Goal: Task Accomplishment & Management: Manage account settings

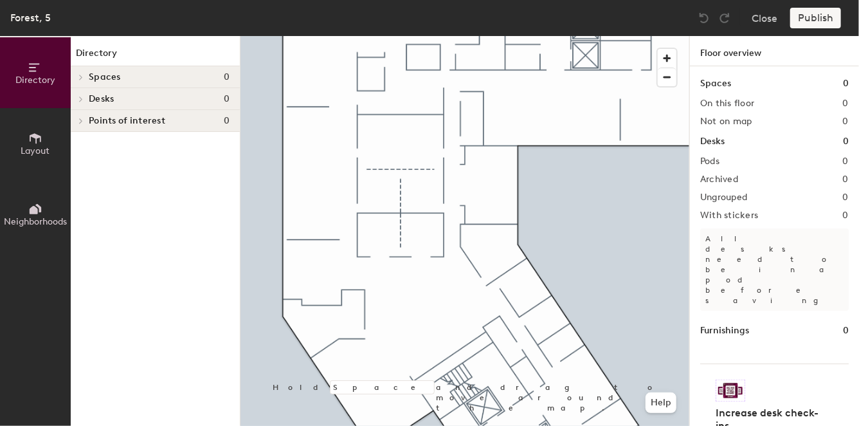
click at [97, 77] on span "Spaces" at bounding box center [105, 77] width 32 height 10
click at [99, 78] on span "Spaces" at bounding box center [105, 77] width 32 height 10
click at [84, 77] on span at bounding box center [80, 77] width 11 height 6
click at [120, 79] on h4 "Spaces 0" at bounding box center [159, 77] width 141 height 10
click at [714, 85] on h1 "Spaces" at bounding box center [715, 83] width 31 height 14
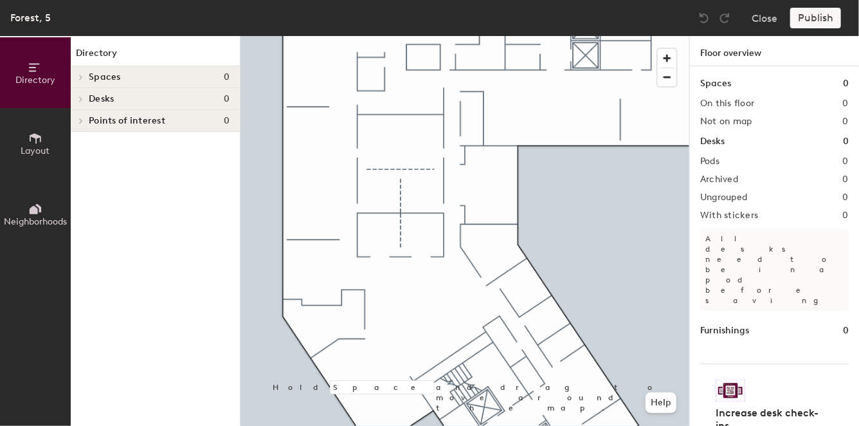
click at [37, 145] on span "Layout" at bounding box center [35, 150] width 29 height 11
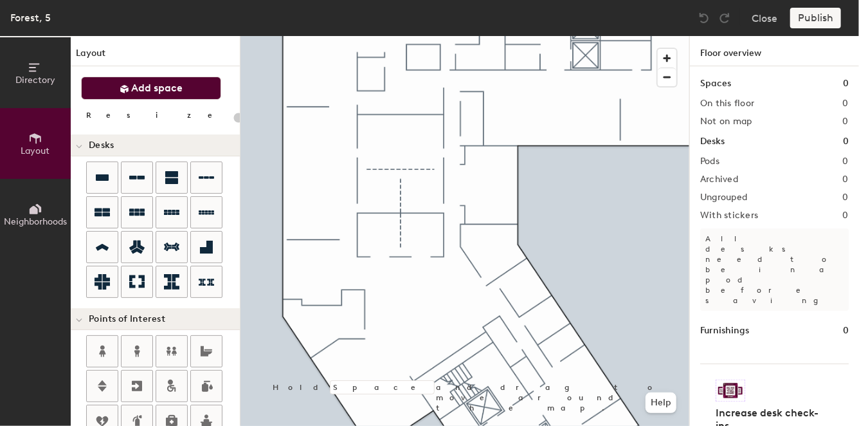
click at [165, 90] on span "Add space" at bounding box center [157, 88] width 51 height 13
click at [125, 91] on icon at bounding box center [125, 89] width 10 height 10
click at [762, 20] on button "Close" at bounding box center [764, 18] width 26 height 21
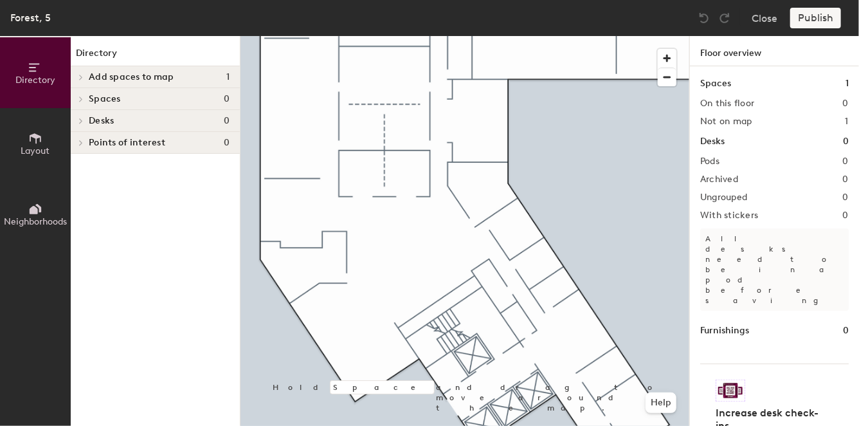
click at [109, 78] on span "Add spaces to map" at bounding box center [131, 77] width 85 height 10
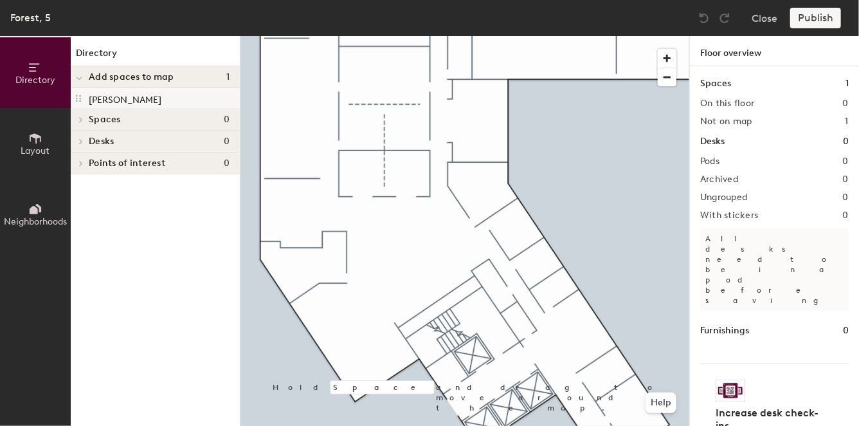
click at [113, 101] on p "[PERSON_NAME]" at bounding box center [125, 98] width 73 height 15
click at [351, 36] on div at bounding box center [464, 36] width 449 height 0
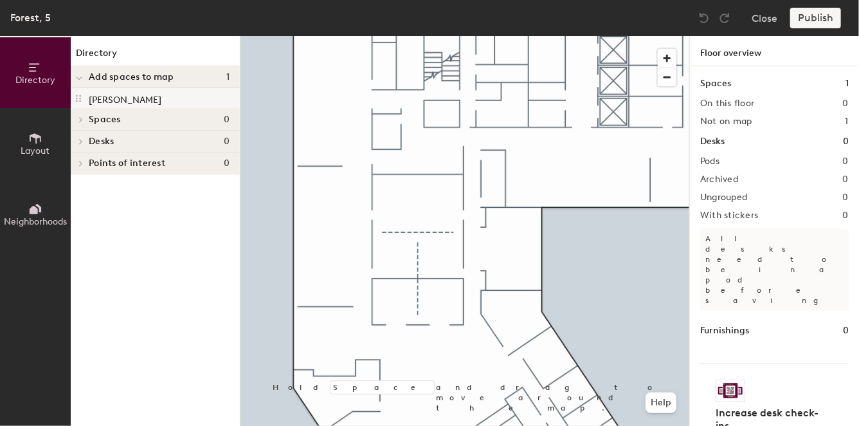
click at [112, 97] on p "[PERSON_NAME]" at bounding box center [125, 98] width 73 height 15
click at [108, 102] on p "[PERSON_NAME]" at bounding box center [125, 98] width 73 height 15
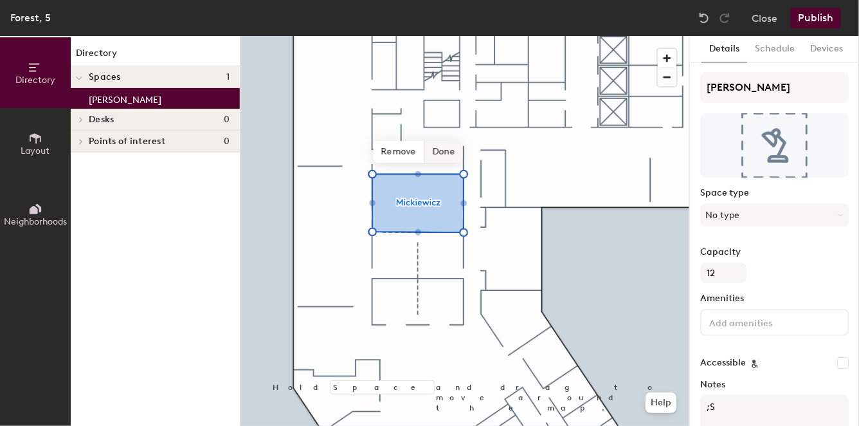
click at [438, 149] on span "Done" at bounding box center [443, 152] width 38 height 22
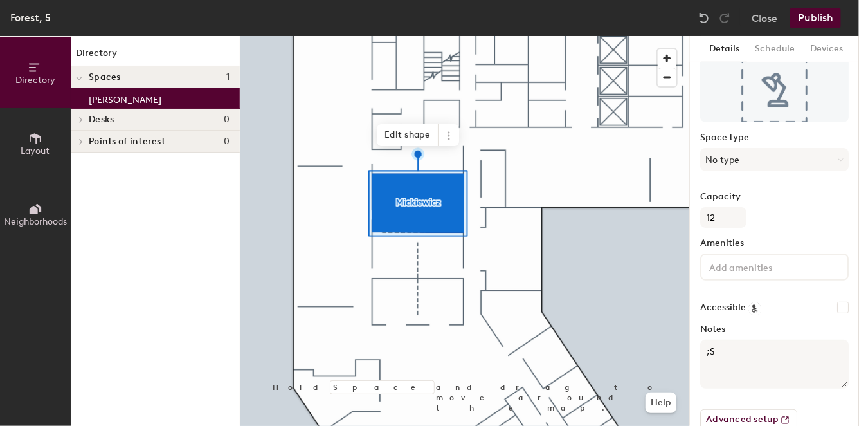
scroll to position [80, 0]
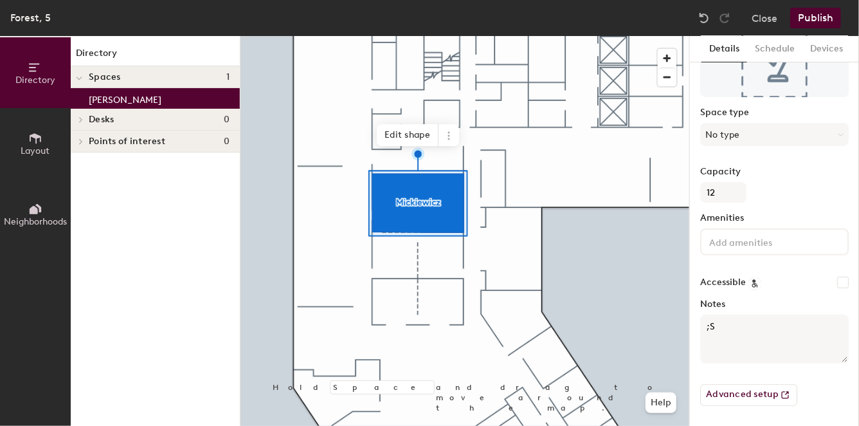
click at [757, 236] on input at bounding box center [764, 240] width 116 height 15
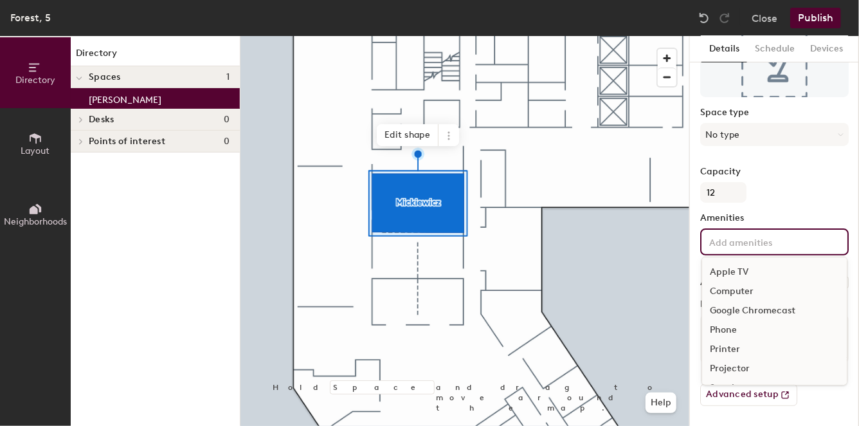
click at [733, 285] on div "Computer" at bounding box center [774, 291] width 145 height 19
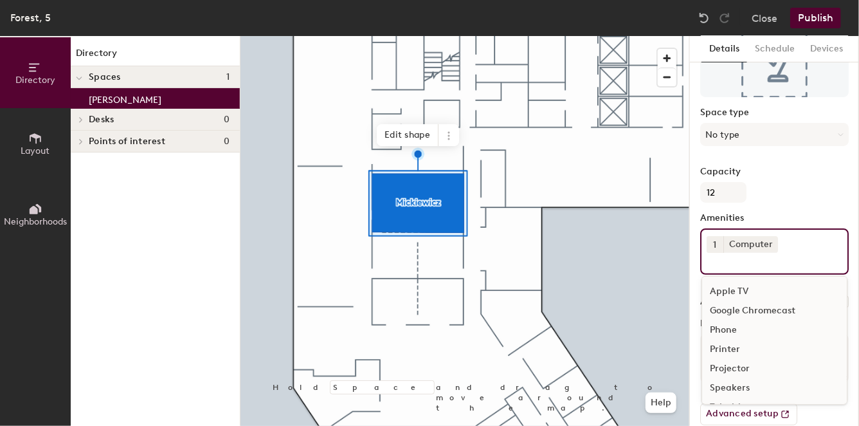
click at [731, 368] on div "Projector" at bounding box center [774, 368] width 145 height 19
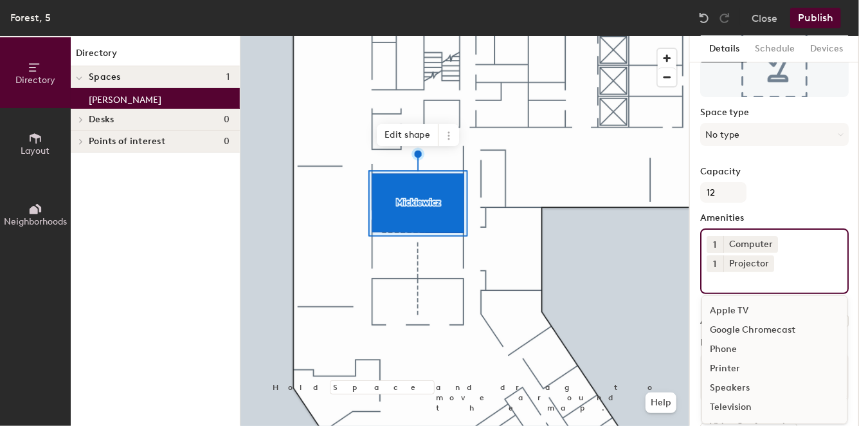
click at [728, 388] on div "Speakers" at bounding box center [774, 387] width 145 height 19
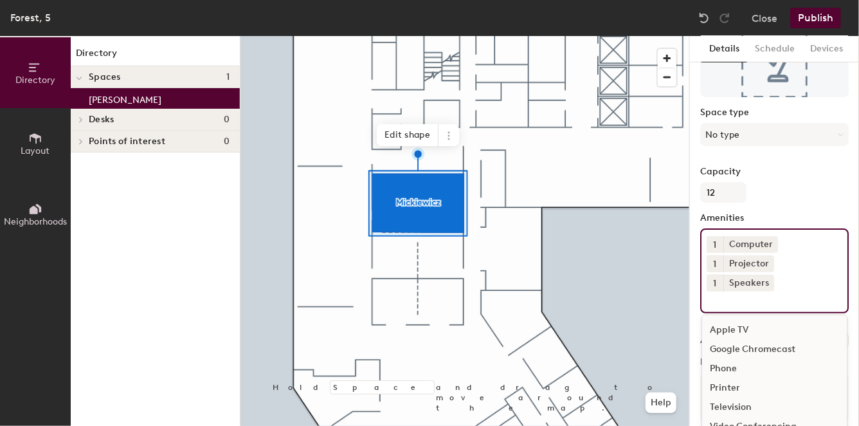
click at [739, 404] on div "Television" at bounding box center [774, 406] width 145 height 19
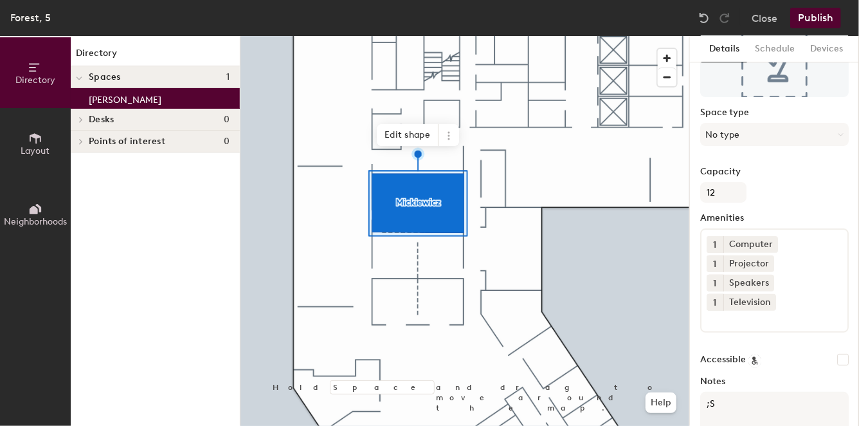
click at [789, 172] on label "Capacity" at bounding box center [774, 171] width 148 height 10
click at [746, 182] on input "12" at bounding box center [723, 192] width 46 height 21
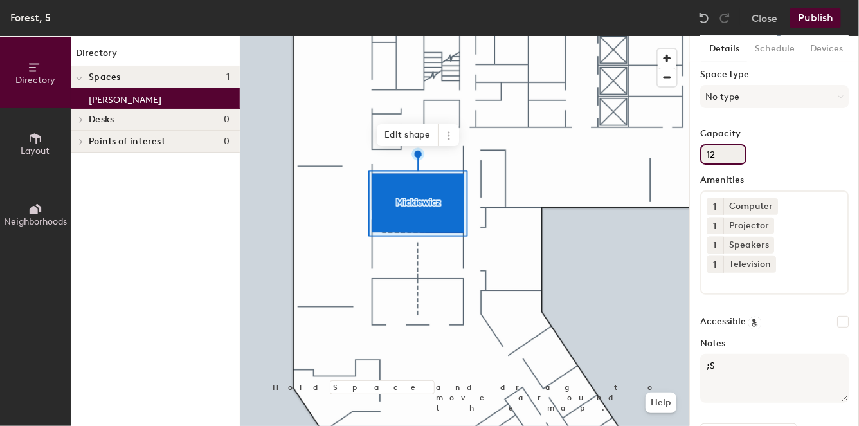
scroll to position [157, 0]
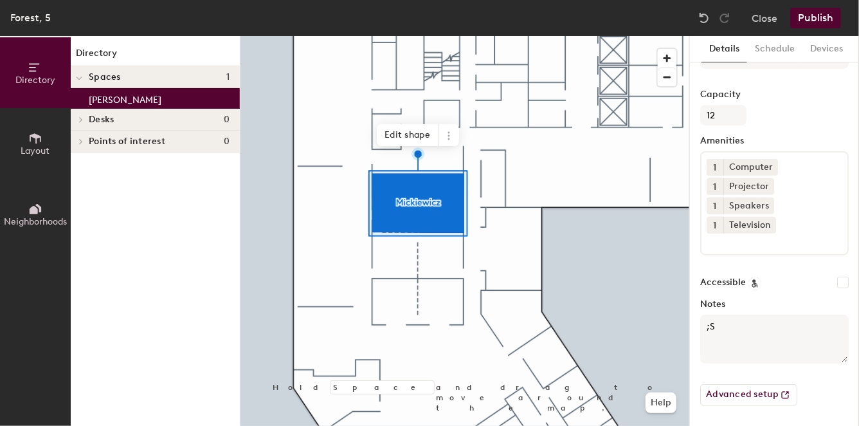
click at [544, 36] on div at bounding box center [464, 36] width 449 height 0
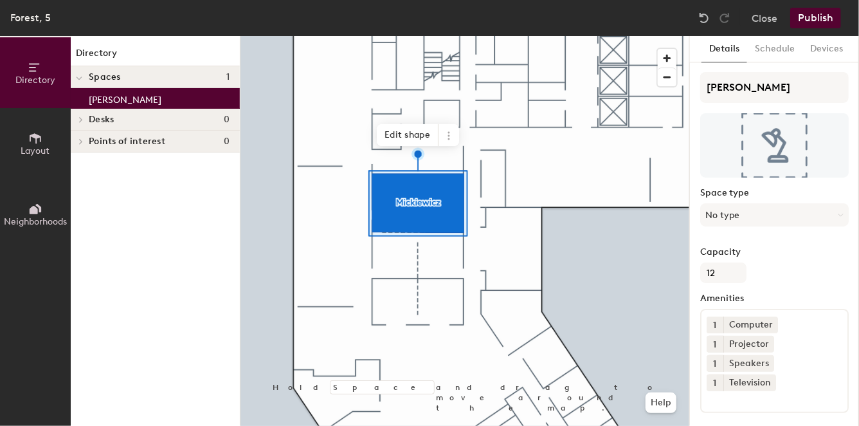
click at [587, 36] on div at bounding box center [464, 36] width 449 height 0
click at [768, 49] on button "Schedule" at bounding box center [774, 49] width 55 height 26
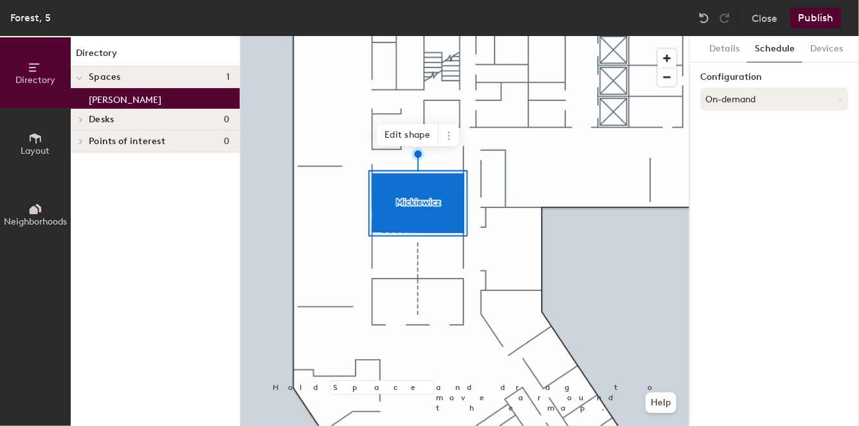
click at [755, 100] on button "On-demand" at bounding box center [774, 98] width 148 height 23
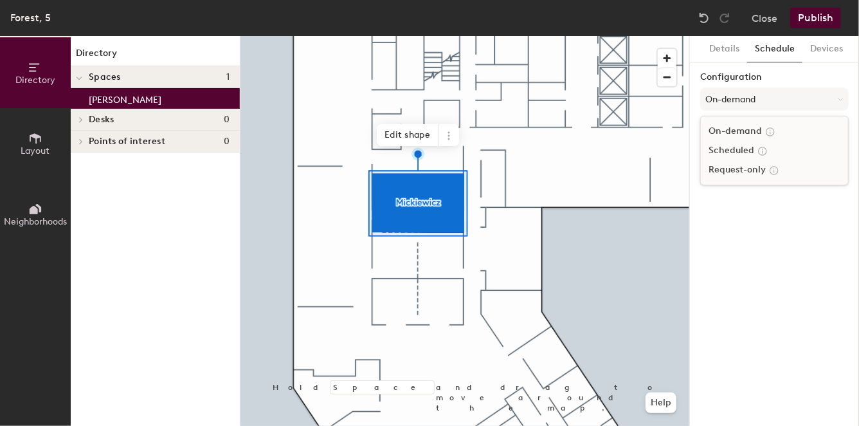
drag, startPoint x: 766, startPoint y: 101, endPoint x: 794, endPoint y: 84, distance: 33.2
click at [766, 101] on button "On-demand" at bounding box center [774, 98] width 148 height 23
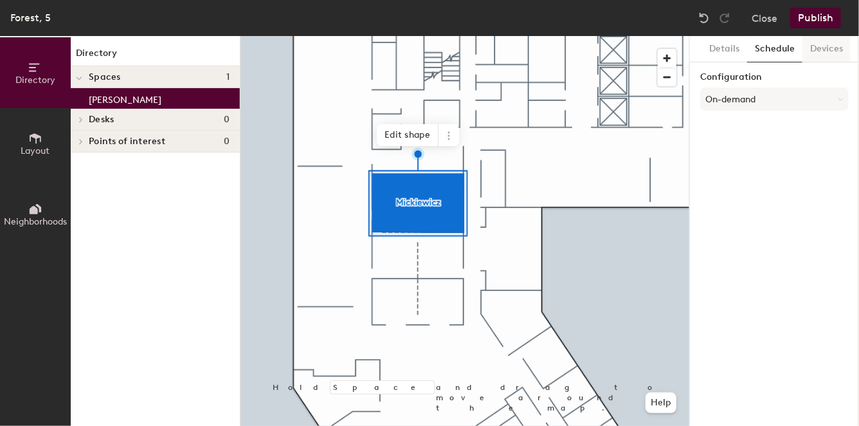
click at [830, 47] on button "Devices" at bounding box center [826, 49] width 48 height 26
click at [767, 22] on button "Close" at bounding box center [764, 18] width 26 height 21
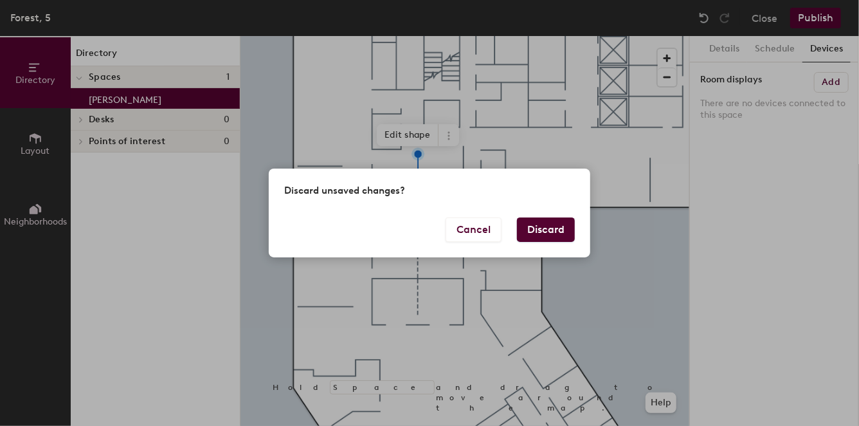
click at [548, 233] on button "Discard" at bounding box center [546, 229] width 58 height 24
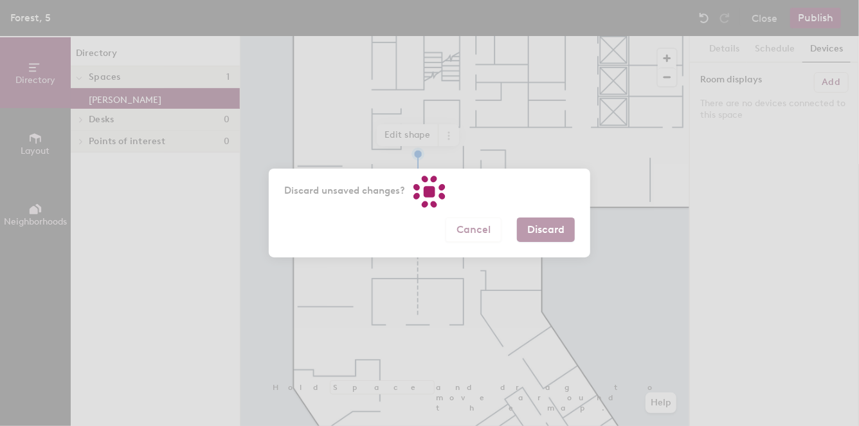
click at [520, 226] on div at bounding box center [429, 213] width 859 height 426
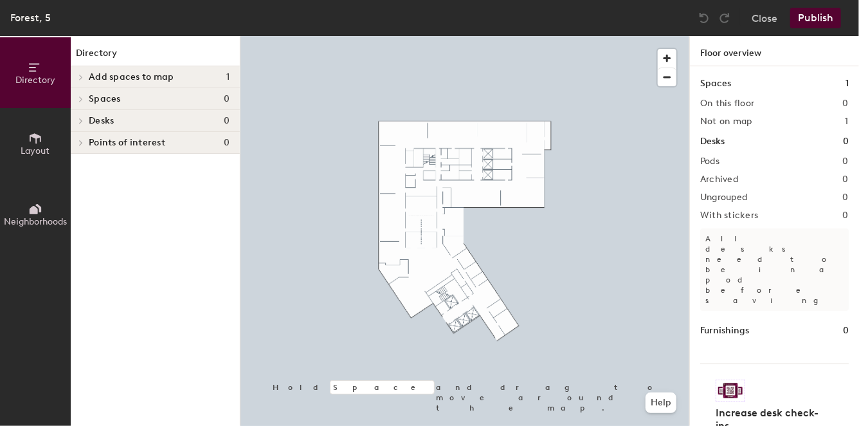
click at [121, 67] on div "Add spaces to map 1" at bounding box center [155, 77] width 169 height 22
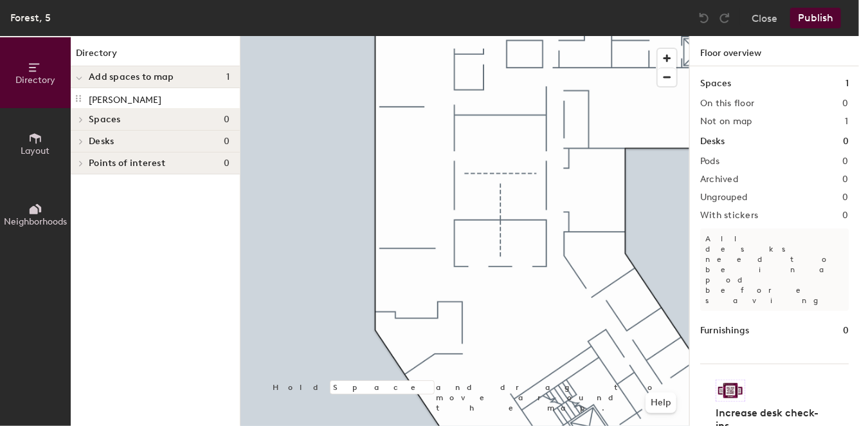
click at [146, 76] on span "Add spaces to map" at bounding box center [131, 77] width 85 height 10
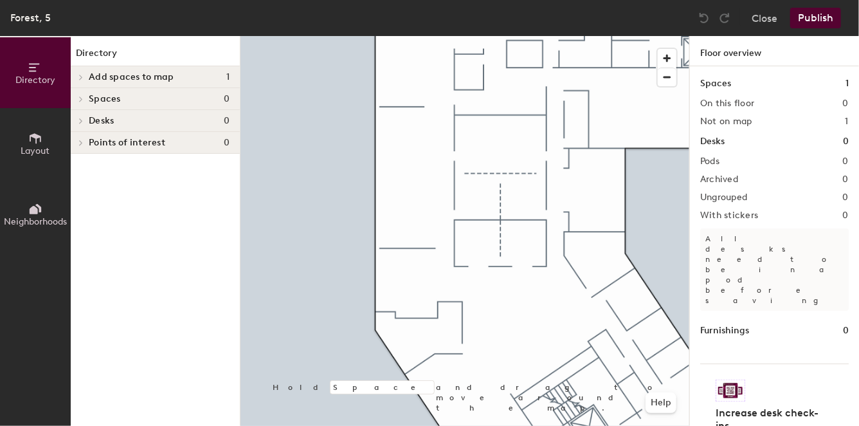
click at [114, 124] on h4 "Desks 0" at bounding box center [159, 121] width 141 height 10
click at [35, 156] on button "Layout" at bounding box center [35, 143] width 71 height 71
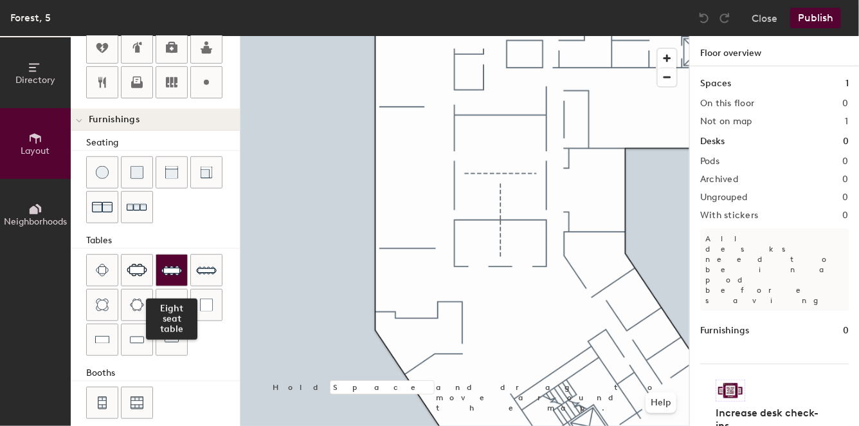
scroll to position [384, 0]
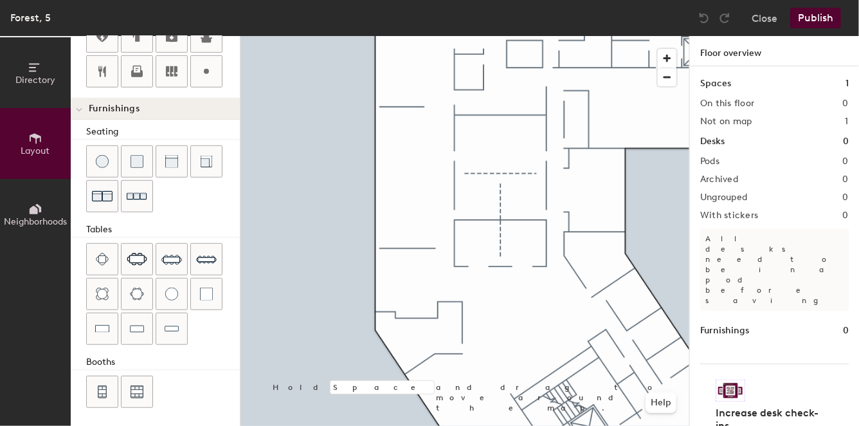
click at [359, 425] on html "Skip navigation Schedule Office People Analytics Visits Deliveries Services Man…" at bounding box center [429, 213] width 859 height 426
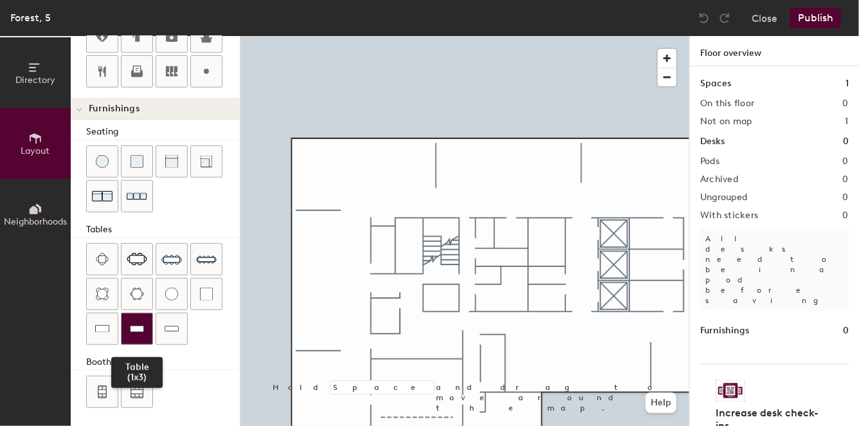
click at [139, 334] on div at bounding box center [136, 328] width 31 height 31
click at [315, 36] on div at bounding box center [464, 36] width 449 height 0
click at [764, 23] on button "Close" at bounding box center [764, 18] width 26 height 21
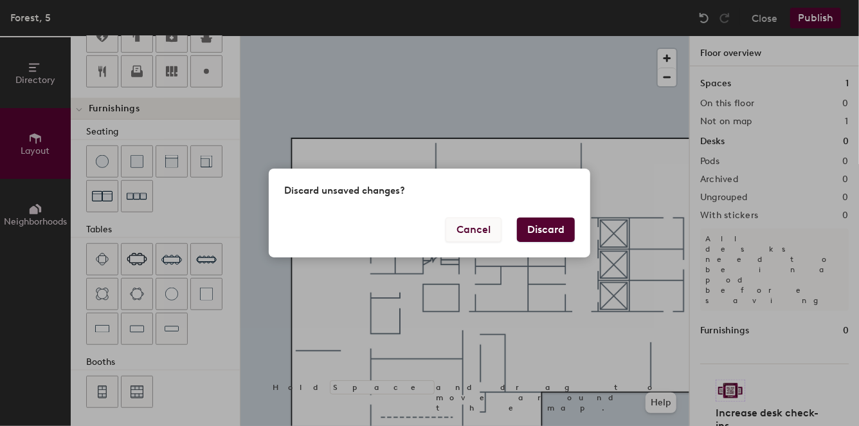
click at [472, 222] on button "Cancel" at bounding box center [473, 229] width 56 height 24
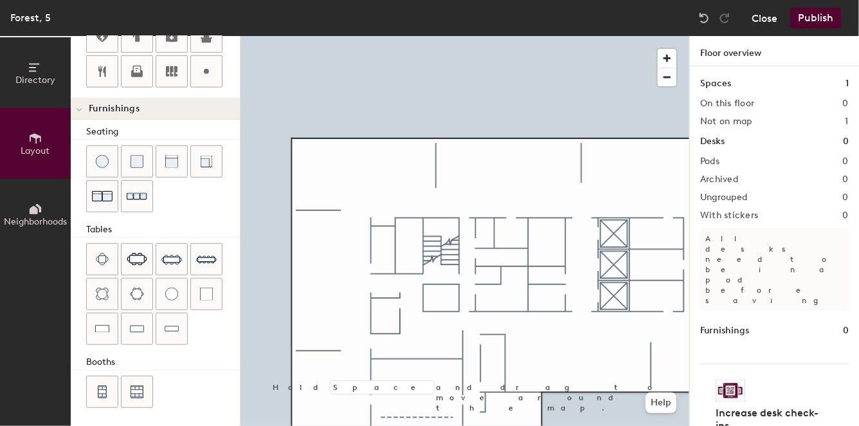
click at [772, 26] on button "Close" at bounding box center [764, 18] width 26 height 21
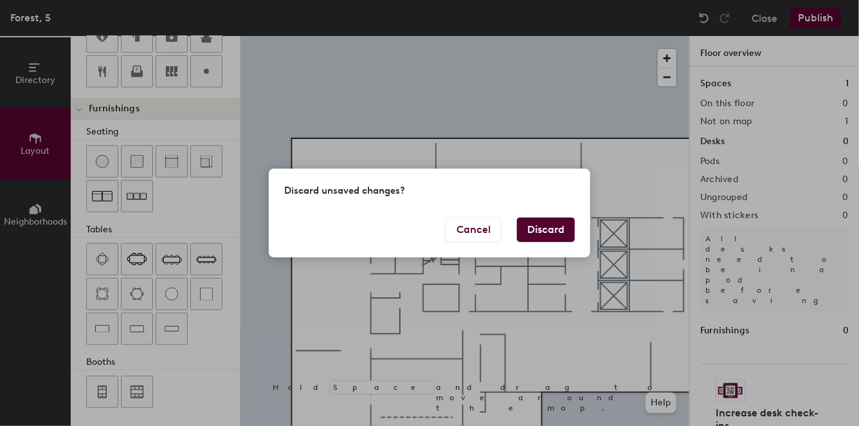
click at [535, 222] on button "Discard" at bounding box center [546, 229] width 58 height 24
type input "20"
